Goal: Task Accomplishment & Management: Use online tool/utility

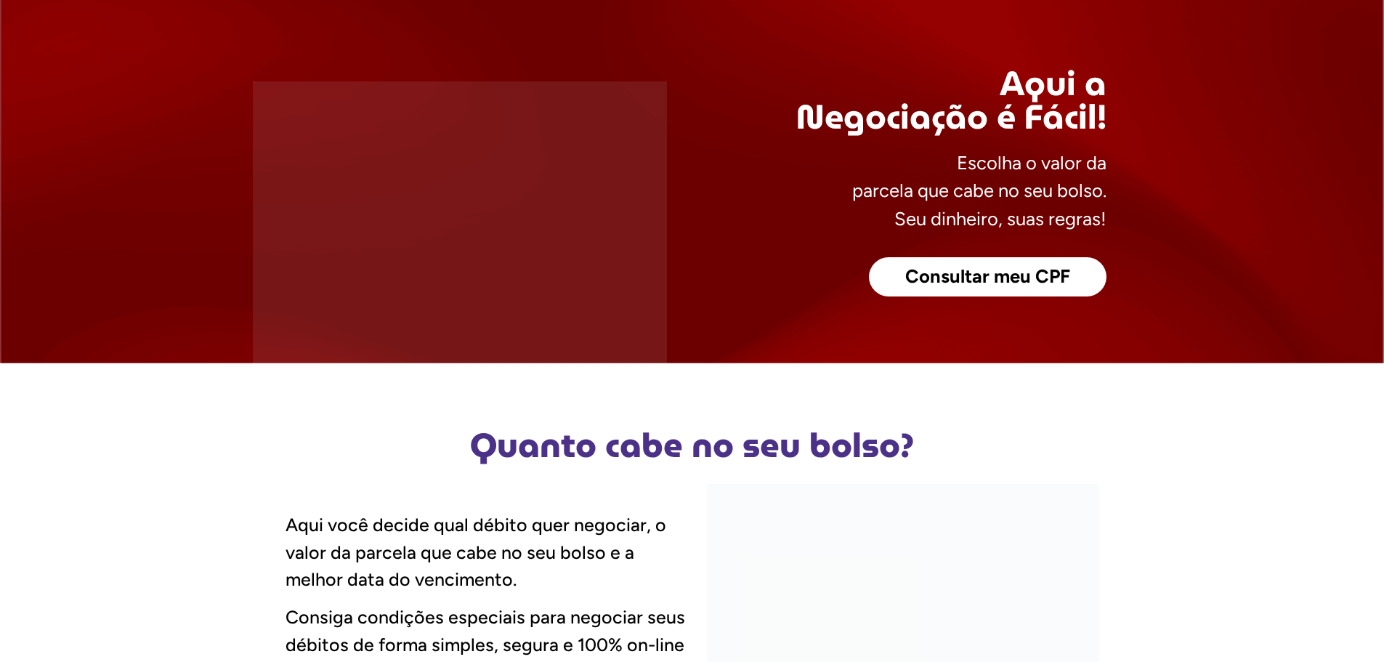
click at [953, 283] on span "Consultar meu CPF" at bounding box center [987, 276] width 165 height 19
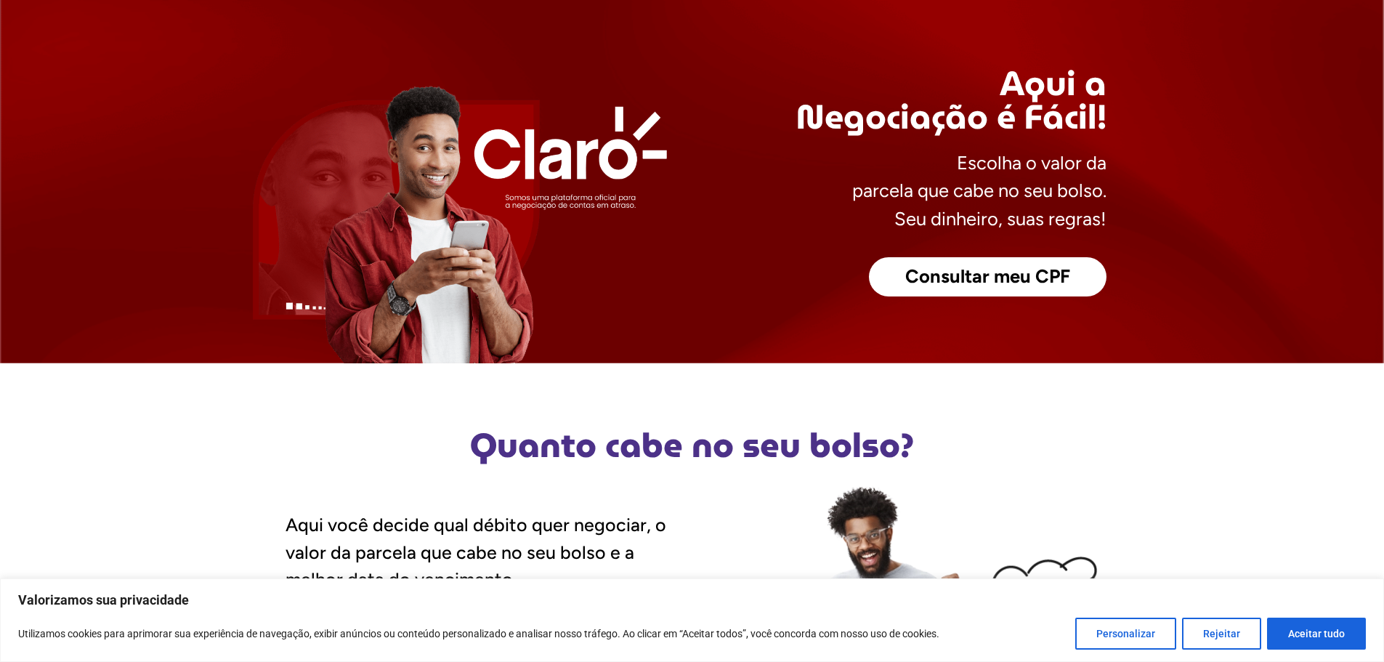
click at [954, 281] on span "Consultar meu CPF" at bounding box center [987, 276] width 165 height 19
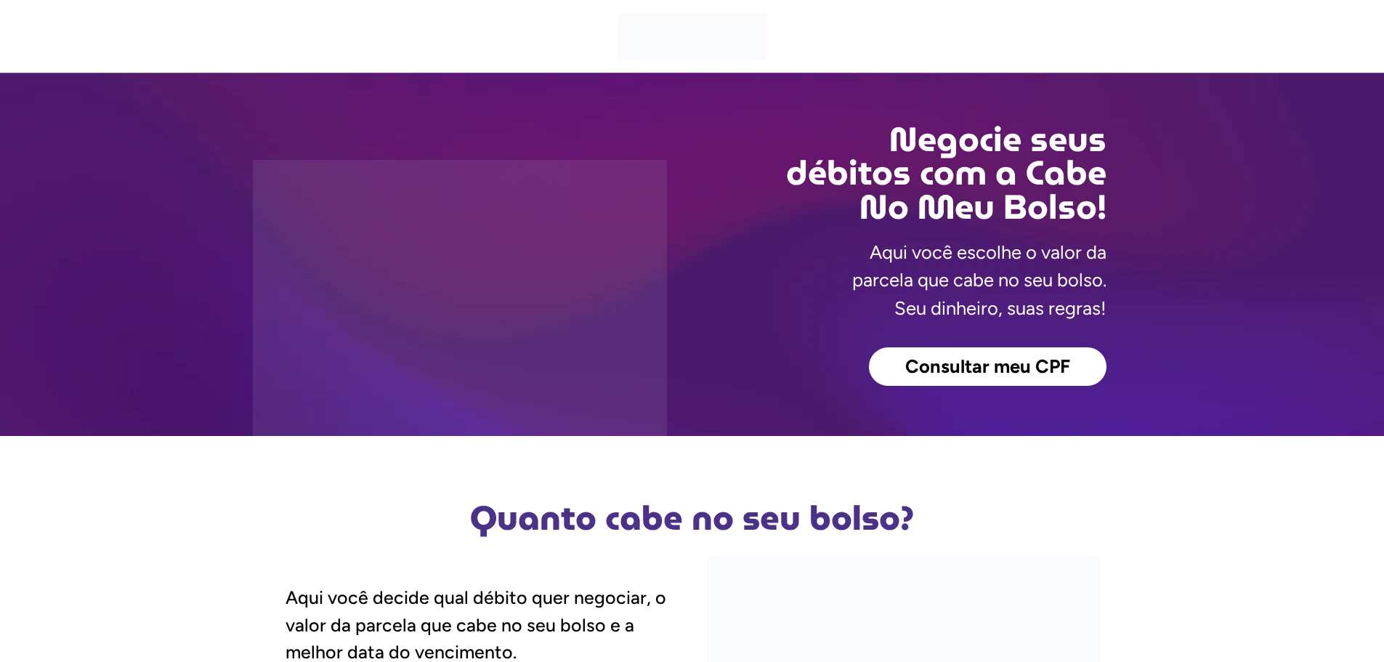
click at [942, 371] on span "Consultar meu CPF" at bounding box center [987, 367] width 165 height 19
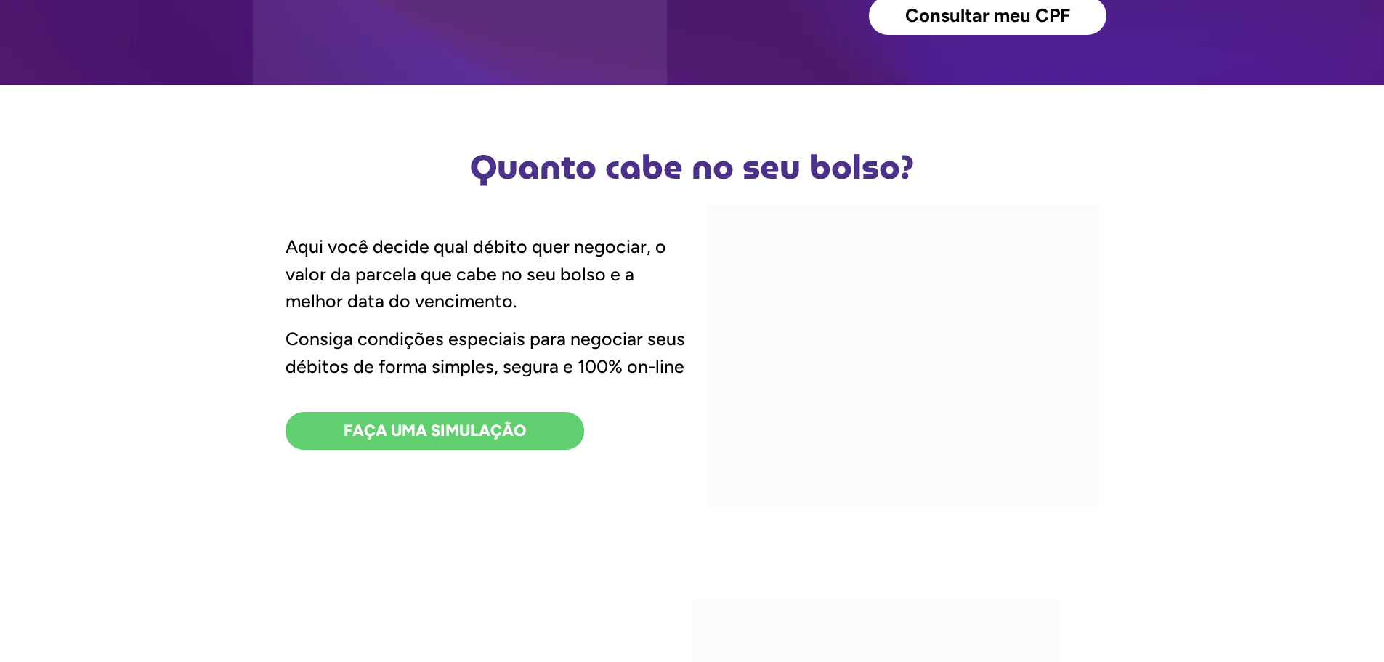
scroll to position [363, 0]
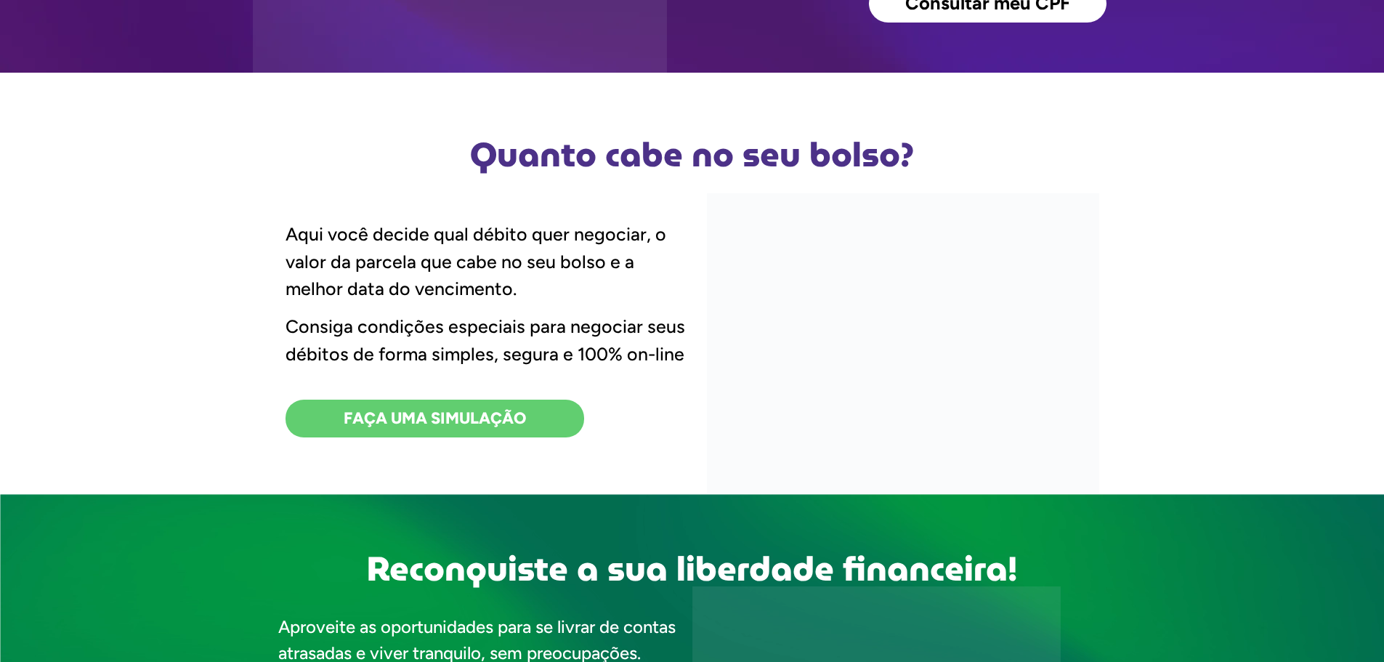
click at [555, 422] on link "FAÇA UMA SIMULAÇÃO" at bounding box center [435, 419] width 299 height 38
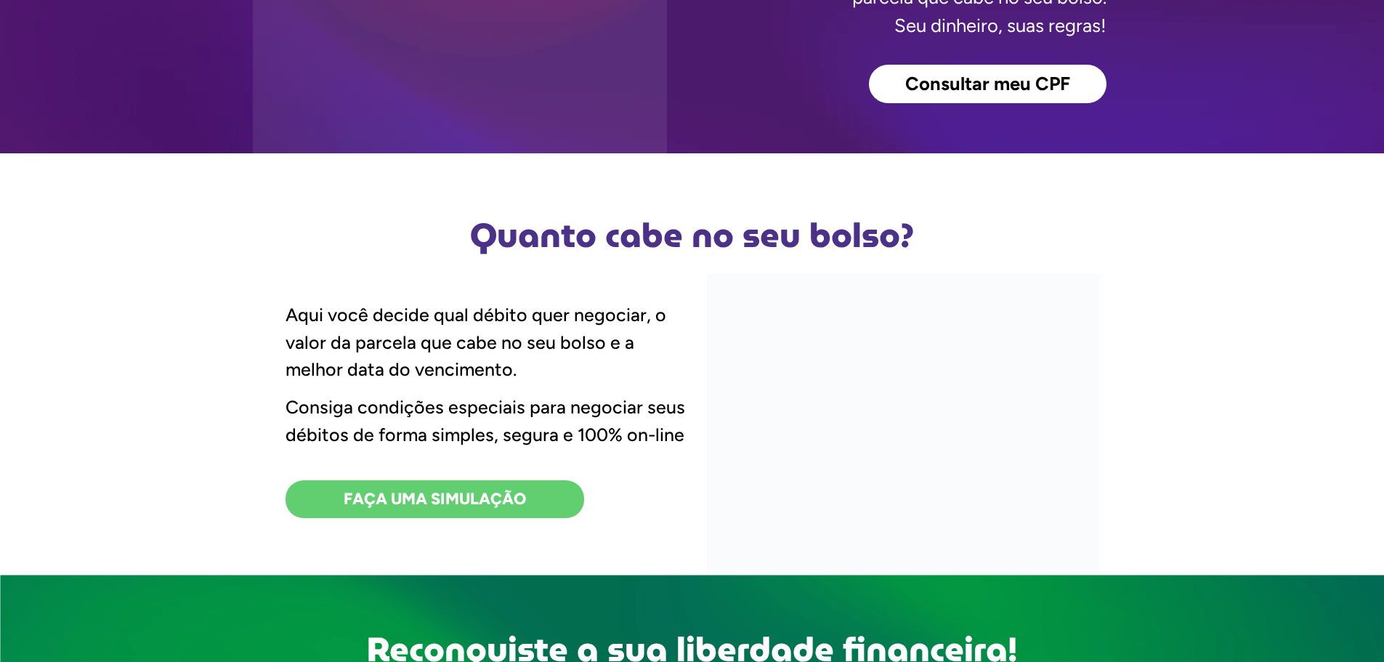
scroll to position [73, 0]
